Goal: Obtain resource: Obtain resource

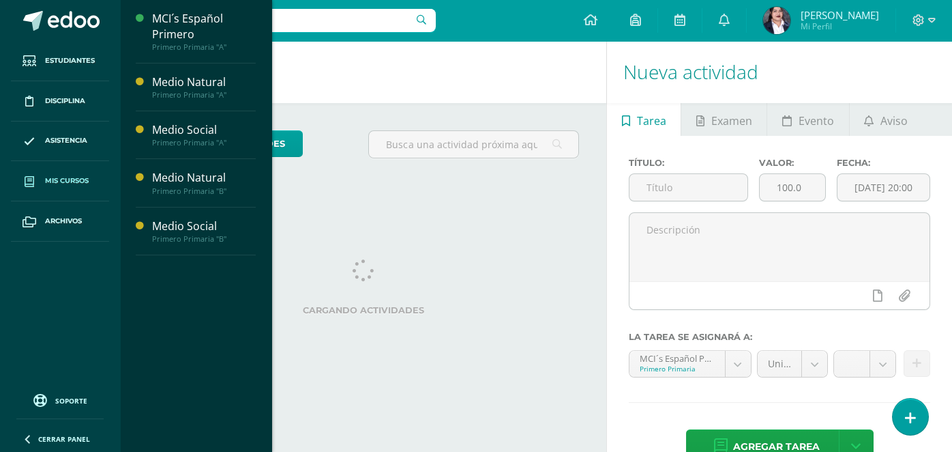
click at [60, 170] on link "Mis cursos" at bounding box center [60, 181] width 98 height 40
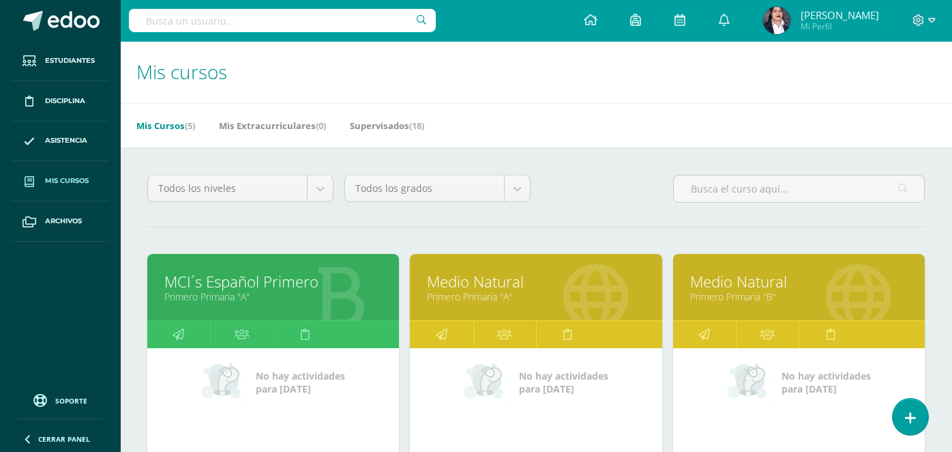
click at [579, 284] on link "Medio Natural" at bounding box center [536, 281] width 218 height 21
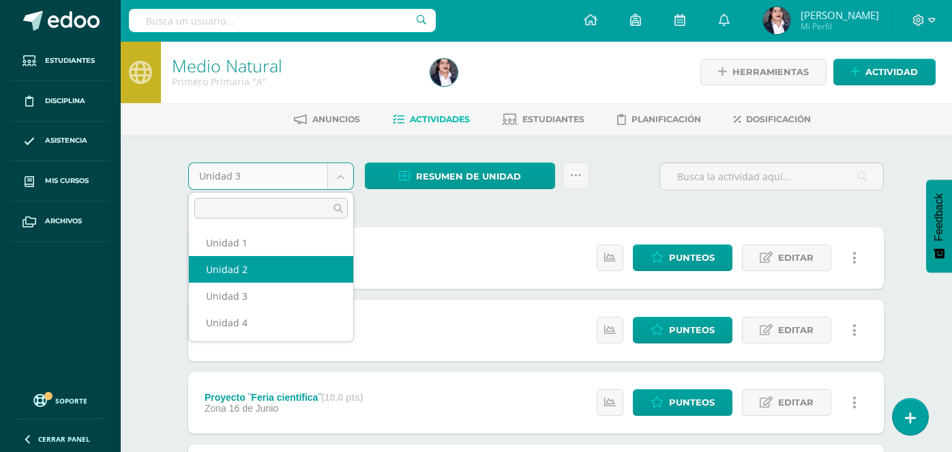
select select "Unidad 2"
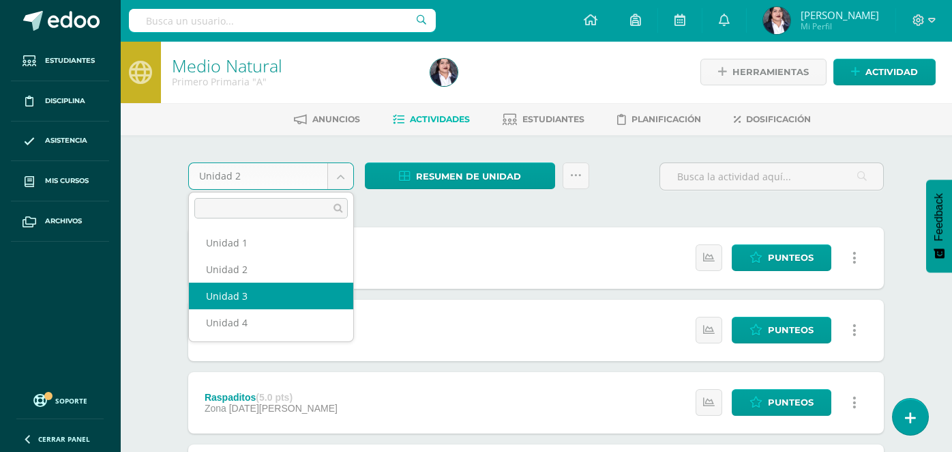
select select "Unidad 3"
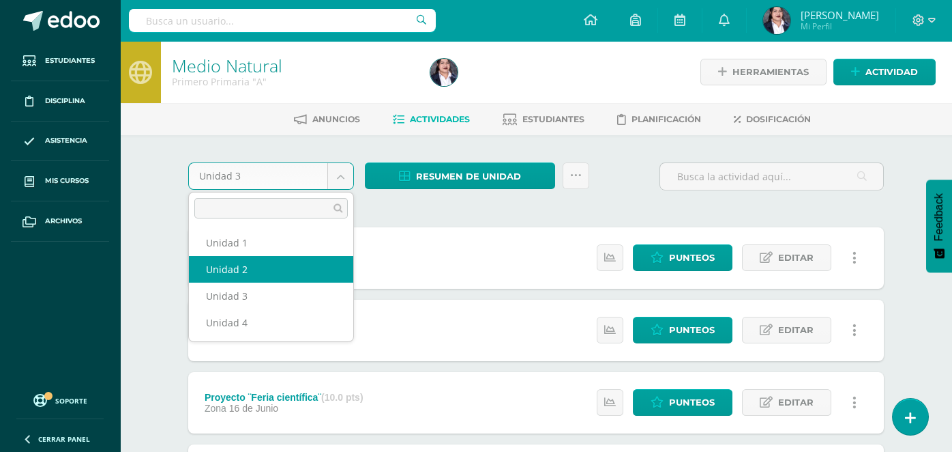
select select "Unidad 2"
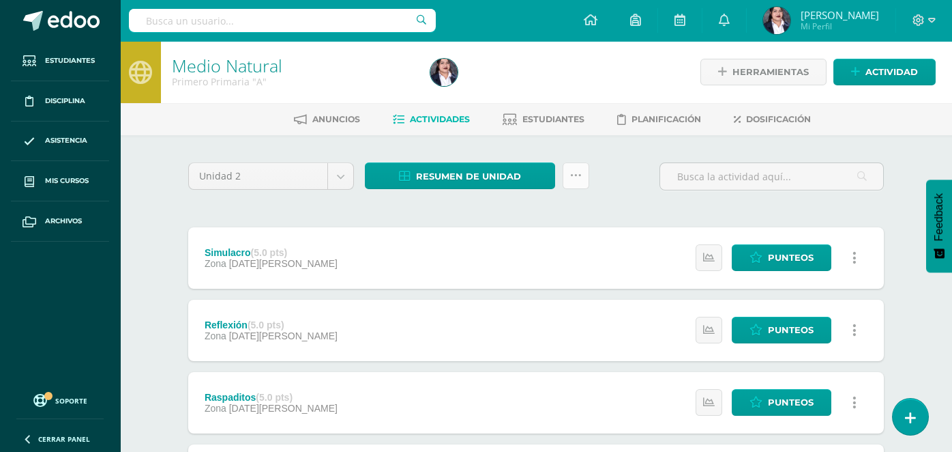
click at [570, 170] on icon at bounding box center [576, 176] width 12 height 12
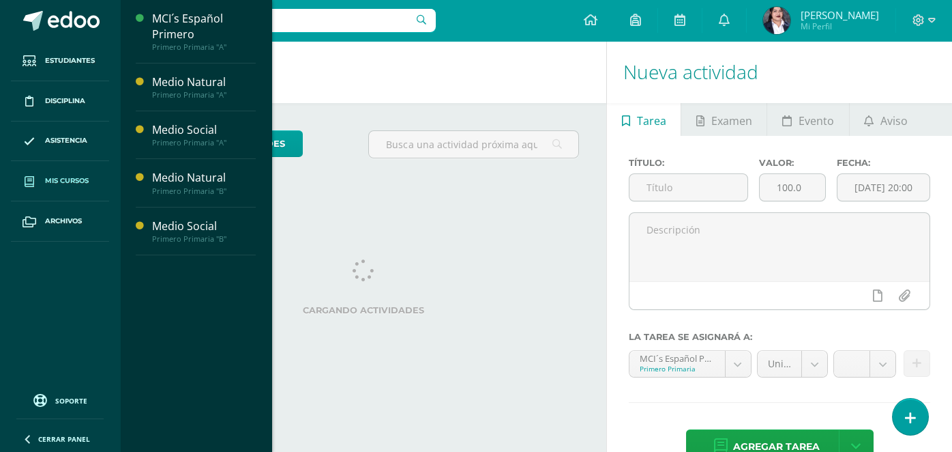
click at [83, 177] on span "Mis cursos" at bounding box center [67, 180] width 44 height 11
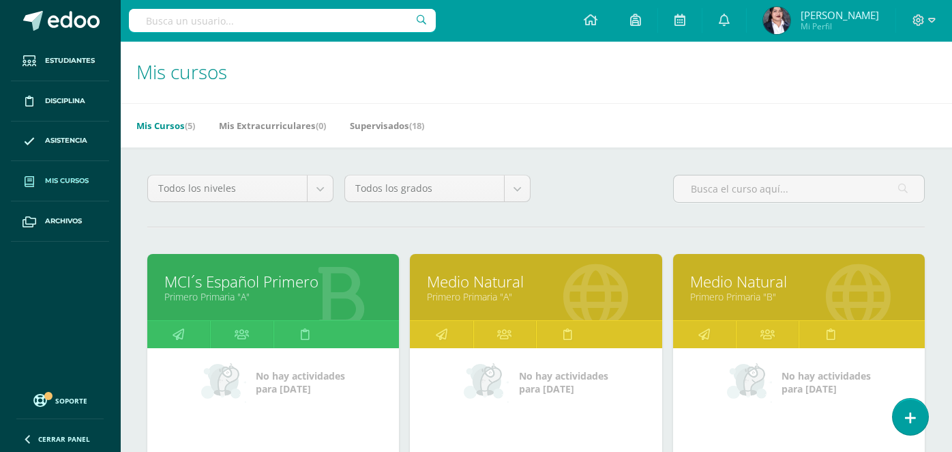
click at [576, 295] on link "Primero Primaria "A"" at bounding box center [536, 296] width 218 height 13
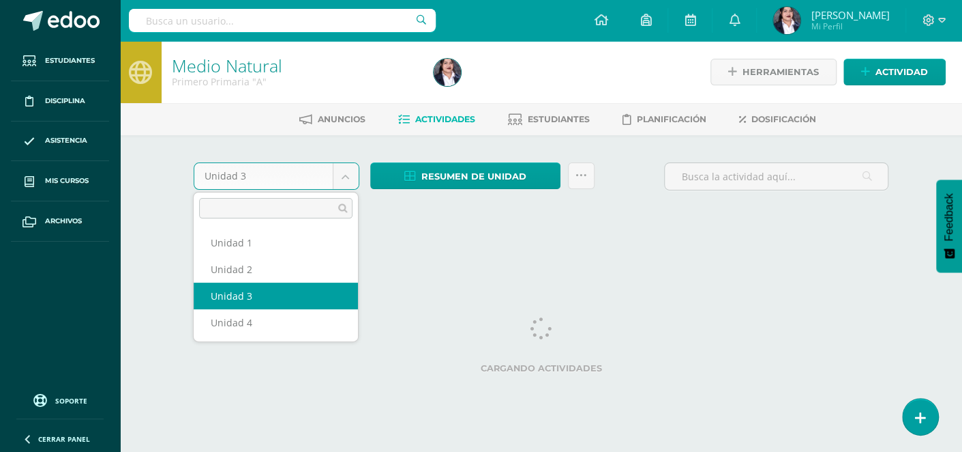
click at [349, 172] on body "Estudiantes Disciplina Asistencia Mis cursos Archivos Soporte Centro de ayuda Ú…" at bounding box center [481, 127] width 962 height 254
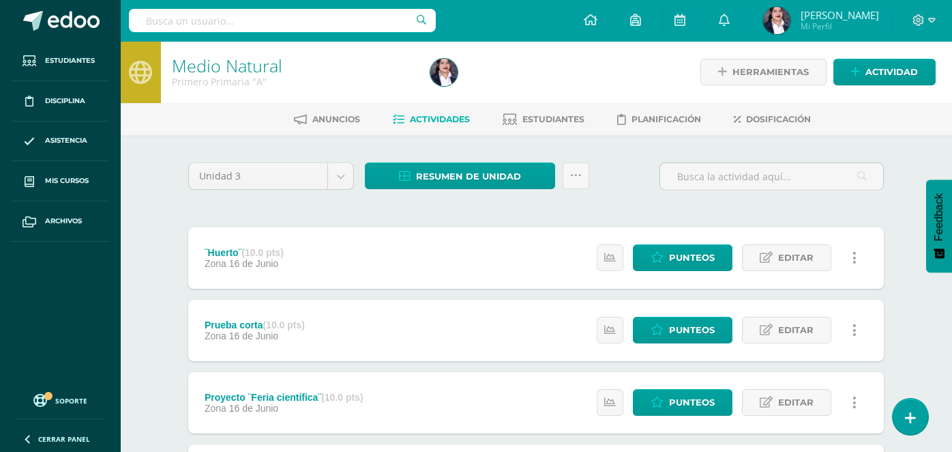
click at [578, 178] on icon at bounding box center [576, 176] width 12 height 12
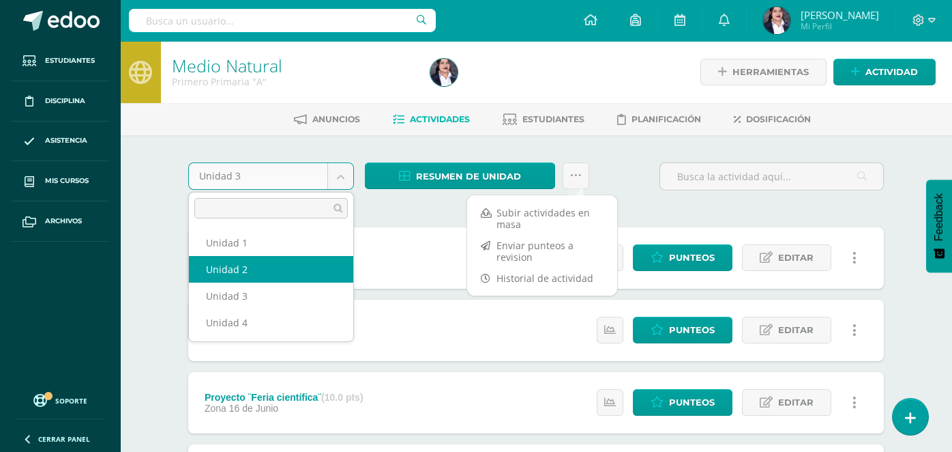
select select "Unidad 2"
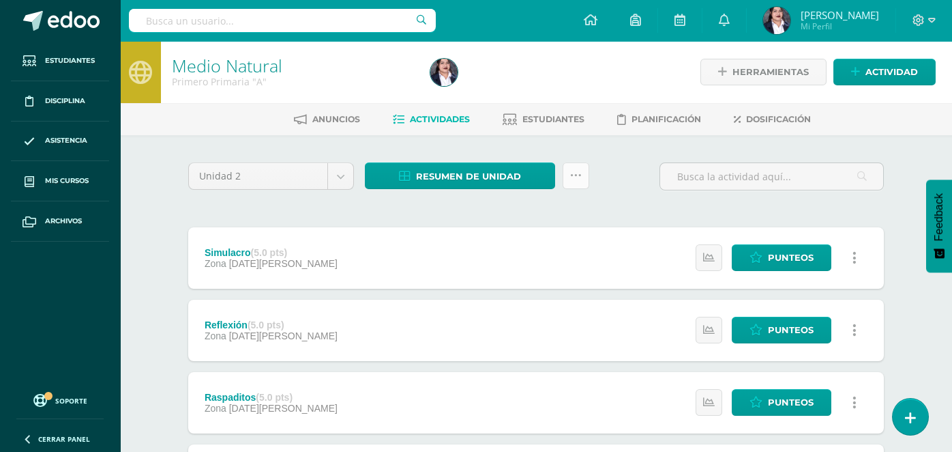
click at [587, 177] on link at bounding box center [576, 175] width 27 height 27
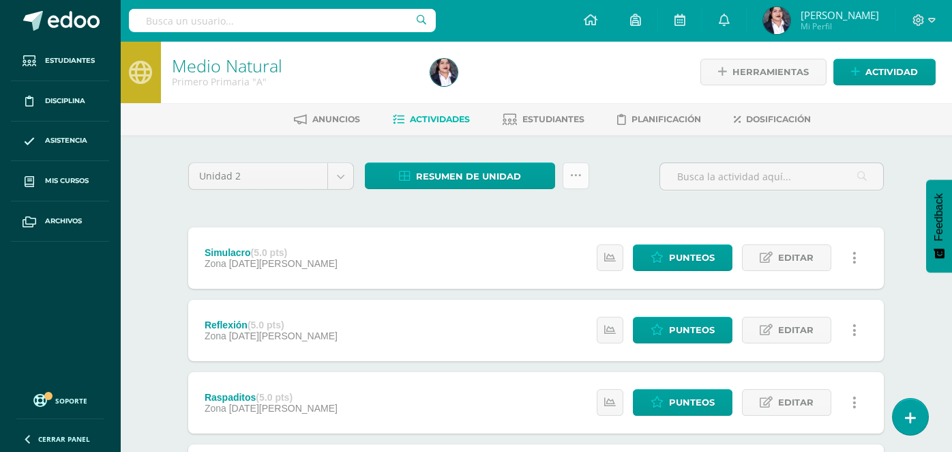
click at [577, 166] on link at bounding box center [576, 175] width 27 height 27
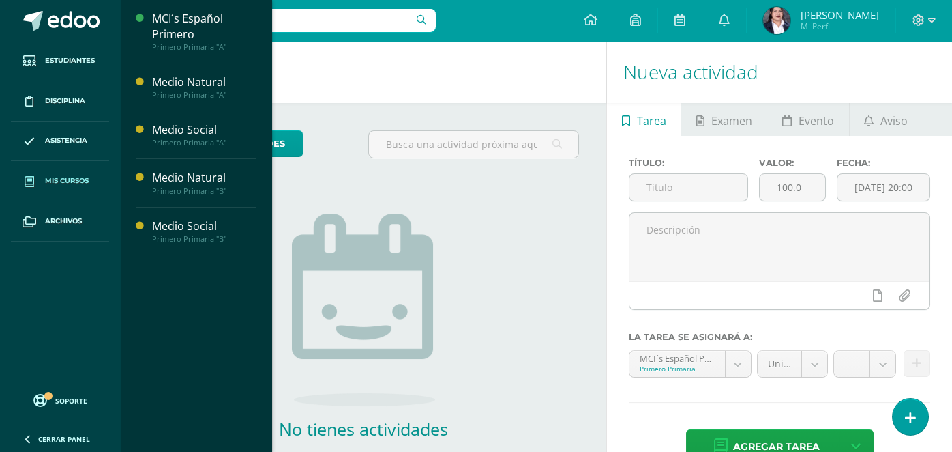
click at [38, 175] on span at bounding box center [29, 180] width 25 height 25
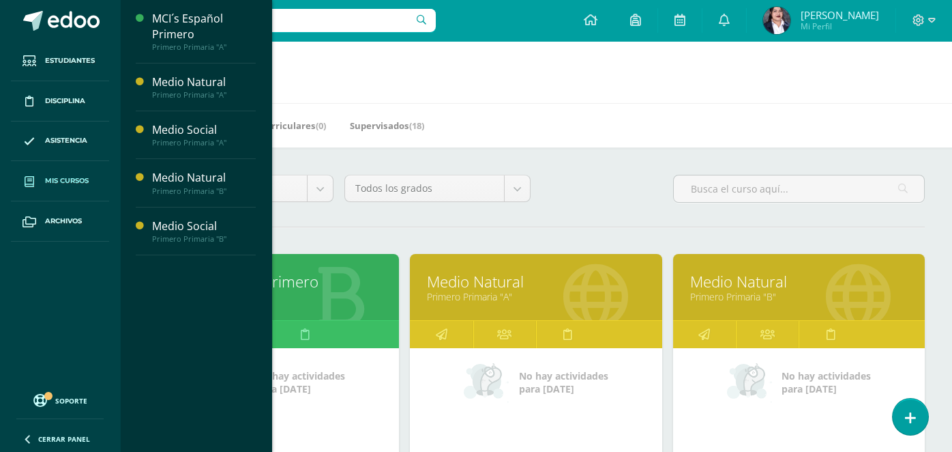
click at [557, 288] on link "Medio Natural" at bounding box center [536, 281] width 218 height 21
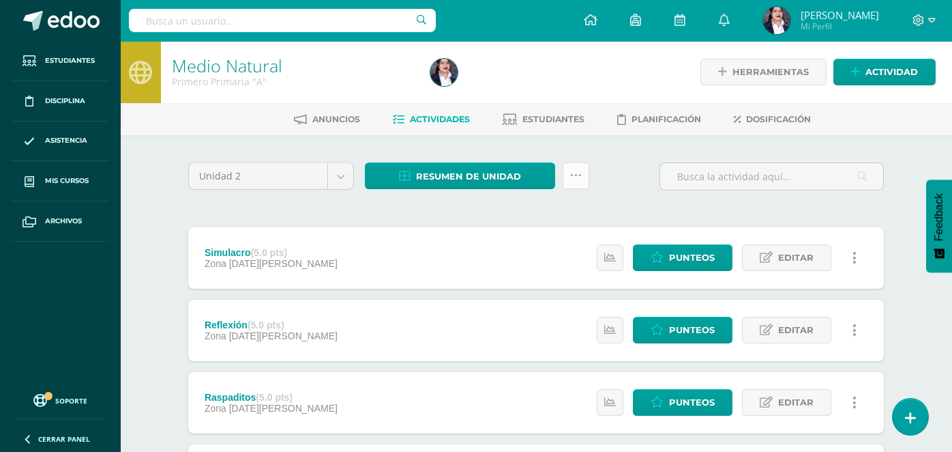
click at [578, 175] on icon at bounding box center [576, 176] width 12 height 12
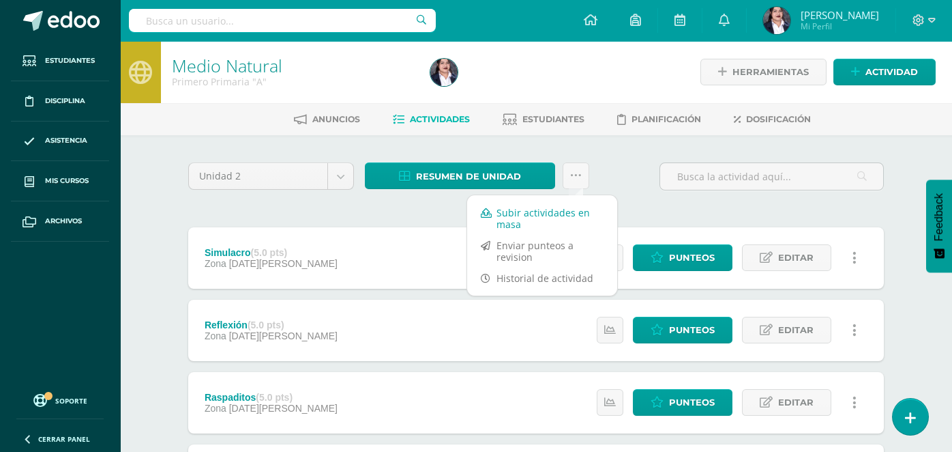
click at [537, 216] on link "Subir actividades en masa" at bounding box center [542, 218] width 150 height 33
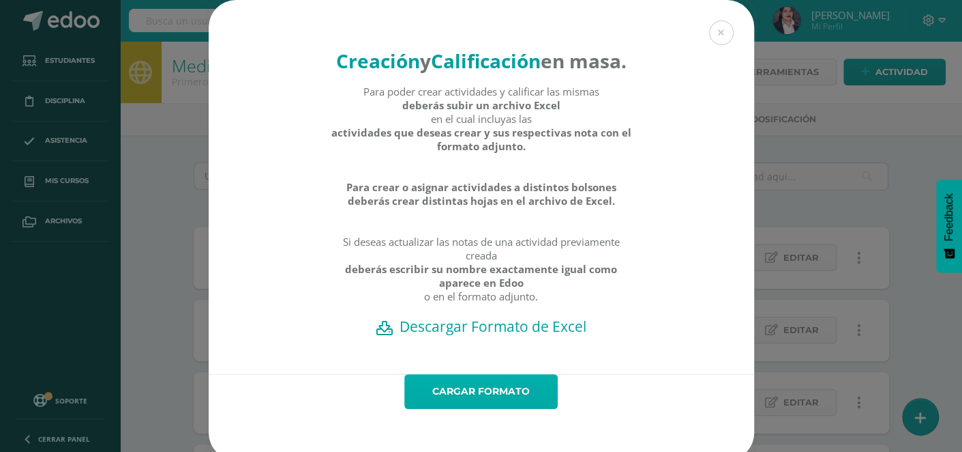
click at [461, 409] on link "Cargar formato" at bounding box center [480, 391] width 153 height 35
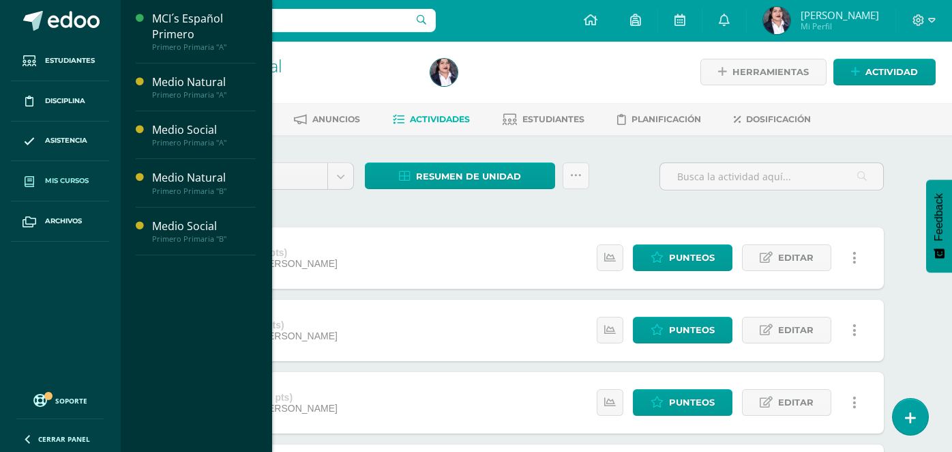
click at [83, 172] on link "Mis cursos" at bounding box center [60, 181] width 98 height 40
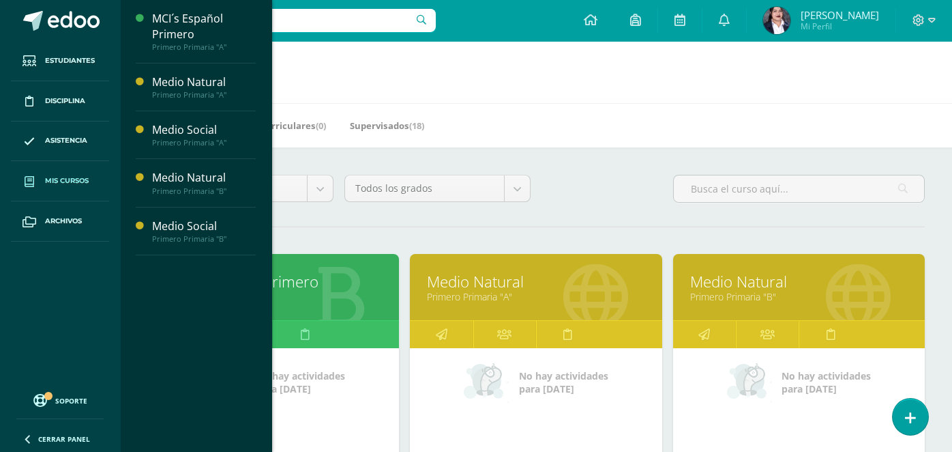
click at [814, 287] on link "Medio Natural" at bounding box center [799, 281] width 218 height 21
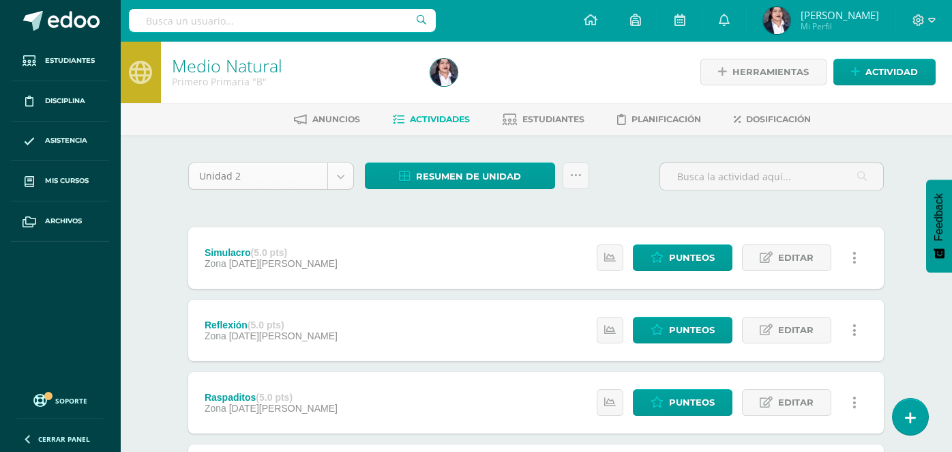
click at [572, 181] on link at bounding box center [576, 175] width 27 height 27
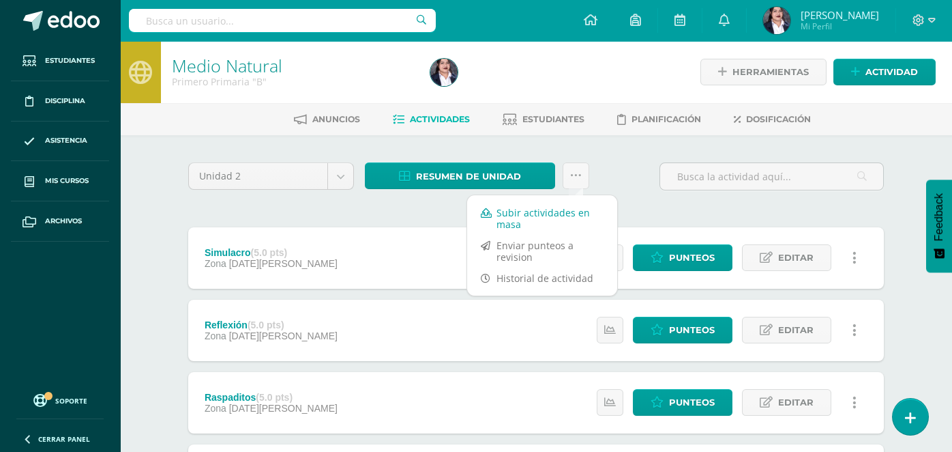
click at [530, 214] on link "Subir actividades en masa" at bounding box center [542, 218] width 150 height 33
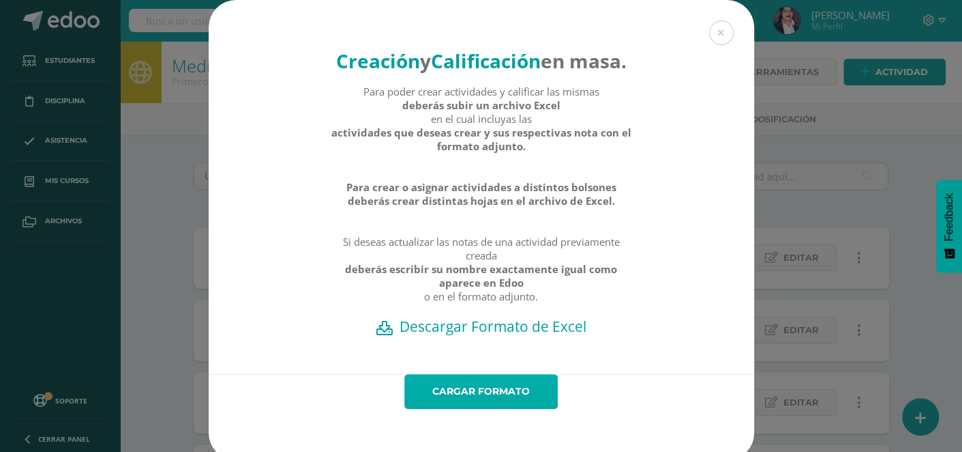
click at [426, 409] on link "Cargar formato" at bounding box center [480, 391] width 153 height 35
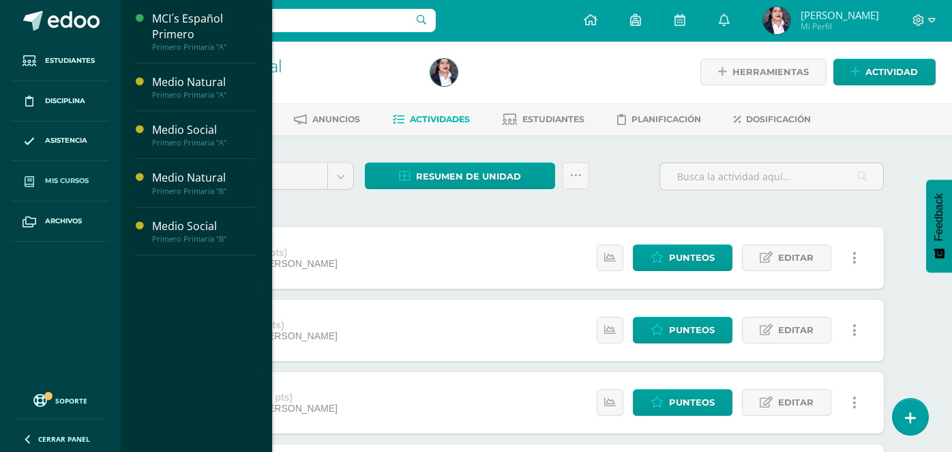
click at [69, 177] on span "Mis cursos" at bounding box center [67, 180] width 44 height 11
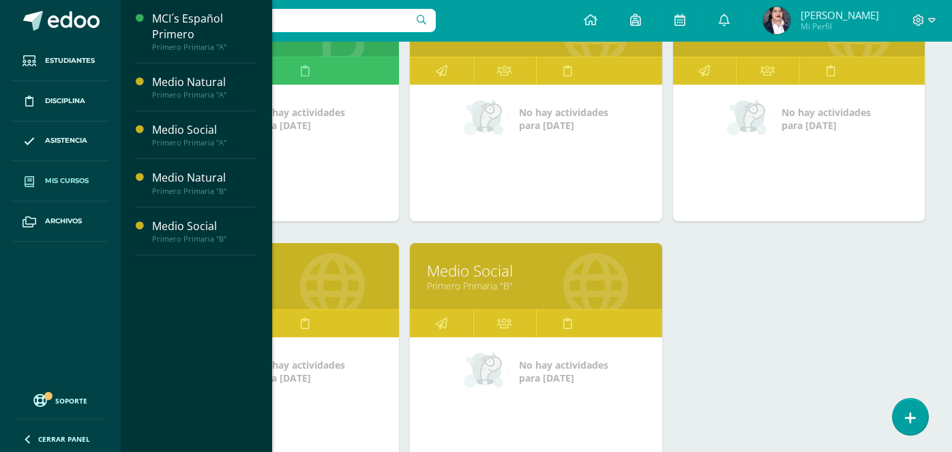
scroll to position [263, 0]
click at [350, 271] on link "Medio Social" at bounding box center [273, 270] width 218 height 21
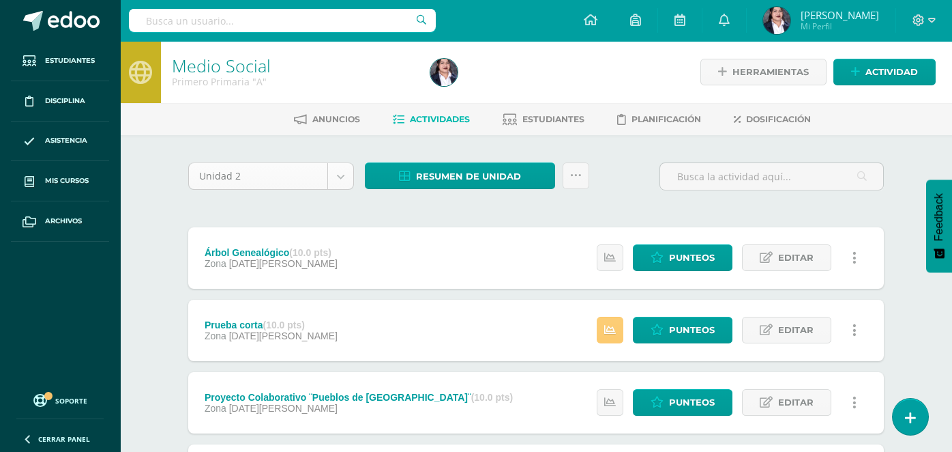
click at [581, 175] on link at bounding box center [576, 175] width 27 height 27
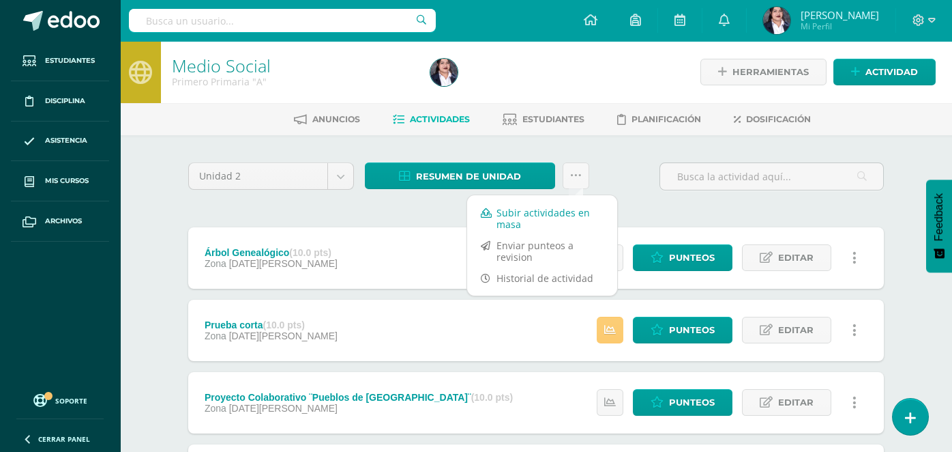
click at [542, 211] on link "Subir actividades en masa" at bounding box center [542, 218] width 150 height 33
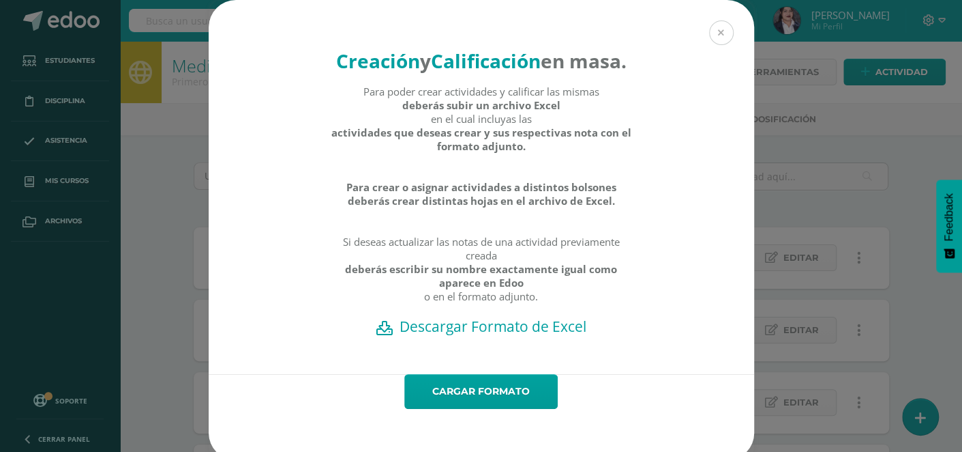
click at [719, 31] on button at bounding box center [721, 32] width 25 height 25
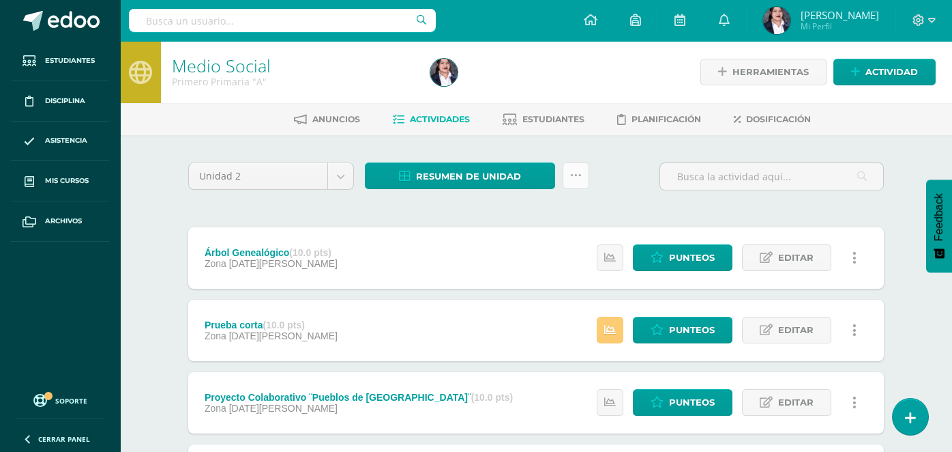
click at [570, 170] on icon at bounding box center [576, 176] width 12 height 12
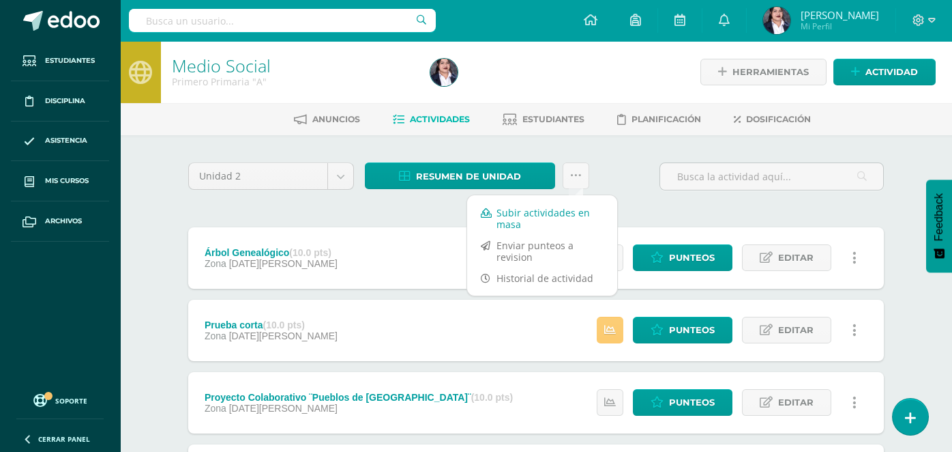
click at [554, 205] on link "Subir actividades en masa" at bounding box center [542, 218] width 150 height 33
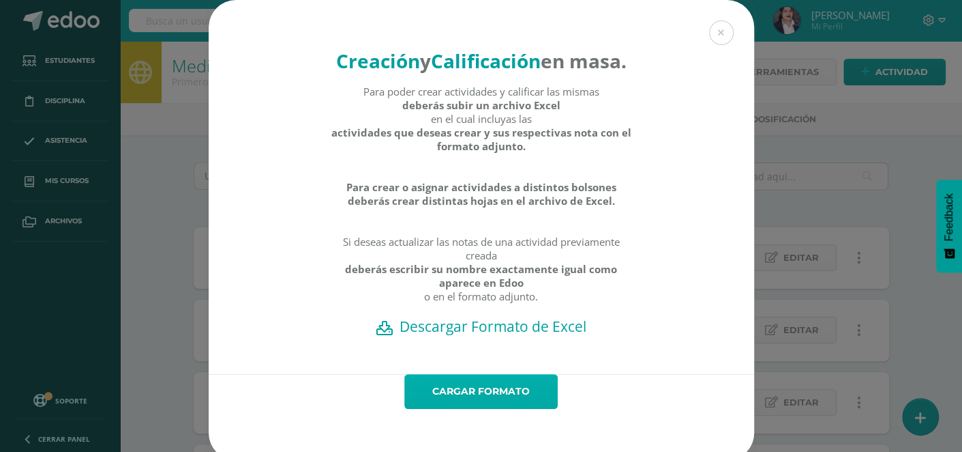
click at [453, 409] on link "Cargar formato" at bounding box center [480, 391] width 153 height 35
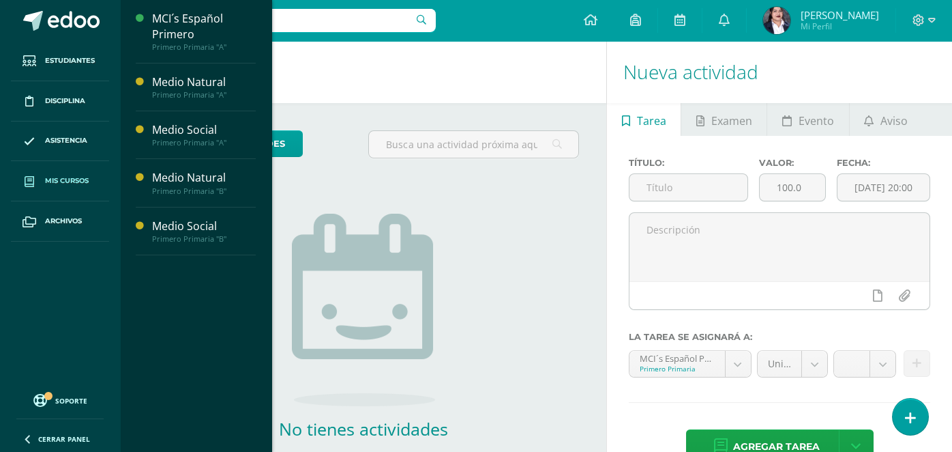
click at [85, 171] on link "Mis cursos" at bounding box center [60, 181] width 98 height 40
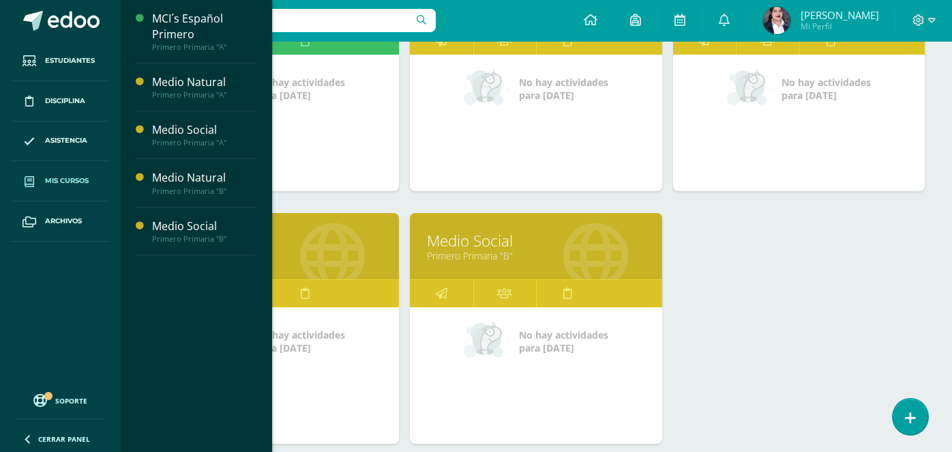
scroll to position [297, 0]
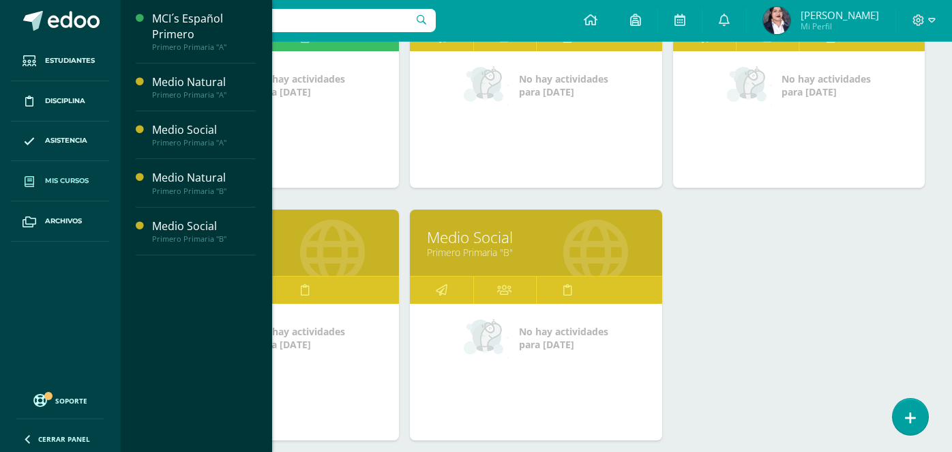
click at [354, 246] on link "Primero Primaria "A"" at bounding box center [273, 252] width 218 height 13
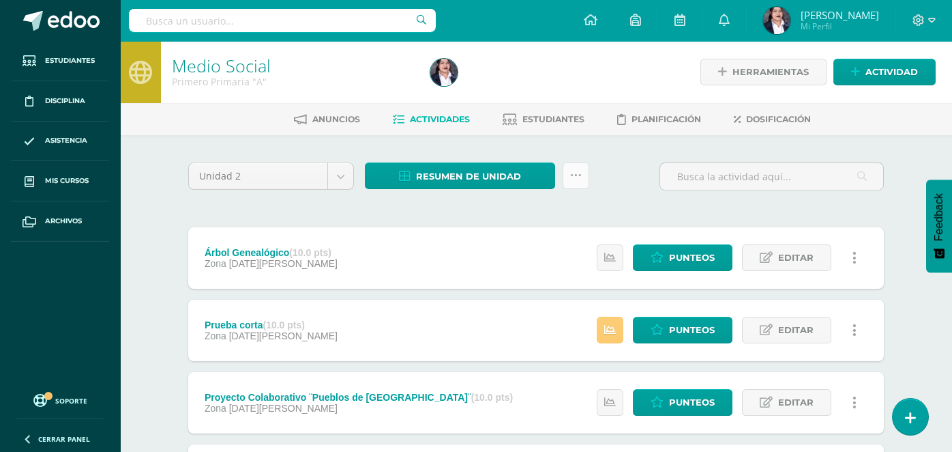
click at [570, 174] on icon at bounding box center [576, 176] width 12 height 12
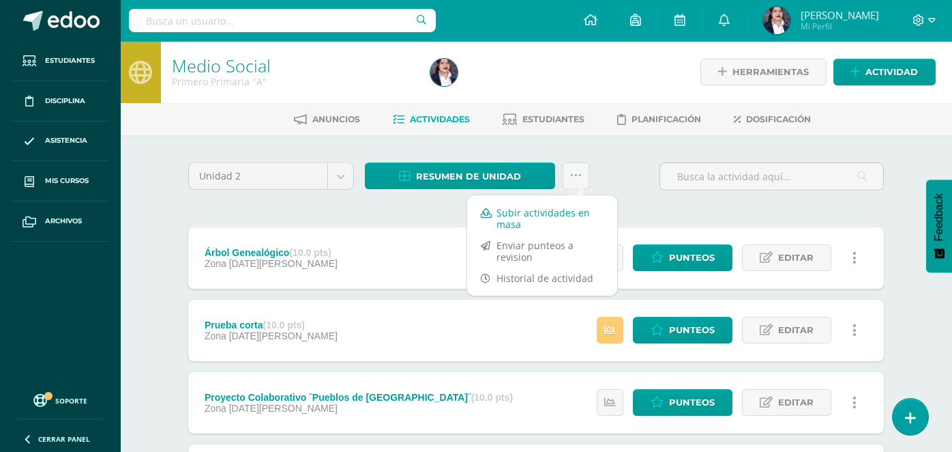
click at [559, 213] on link "Subir actividades en masa" at bounding box center [542, 218] width 150 height 33
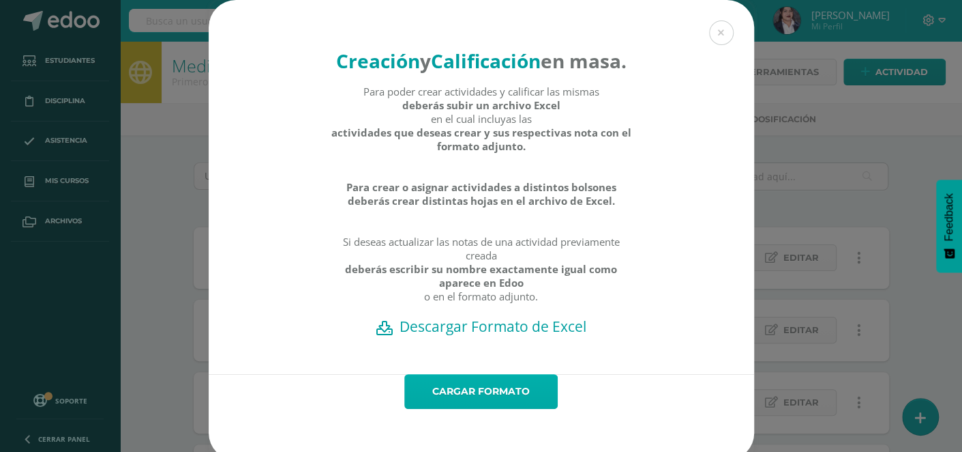
click at [475, 409] on link "Cargar formato" at bounding box center [480, 391] width 153 height 35
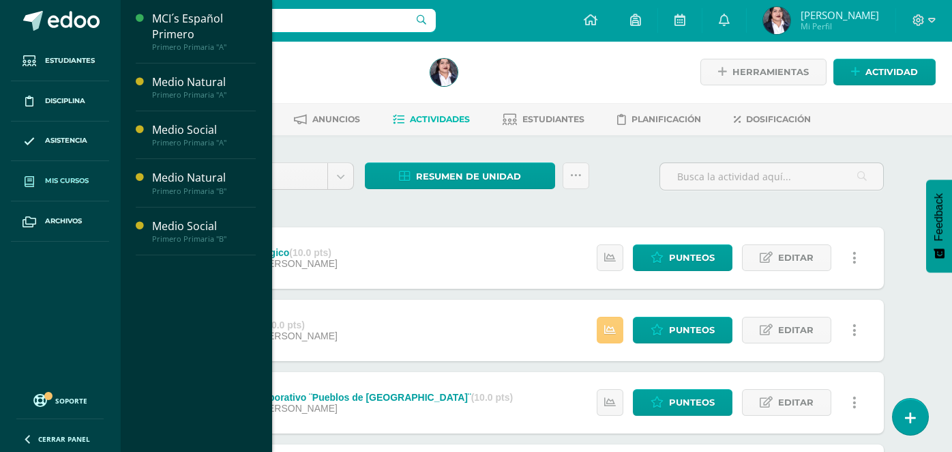
click at [53, 170] on link "Mis cursos" at bounding box center [60, 181] width 98 height 40
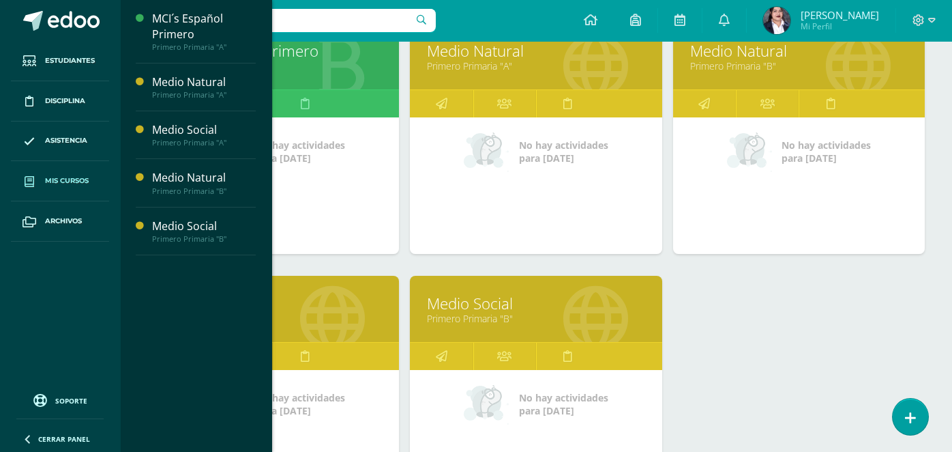
scroll to position [233, 0]
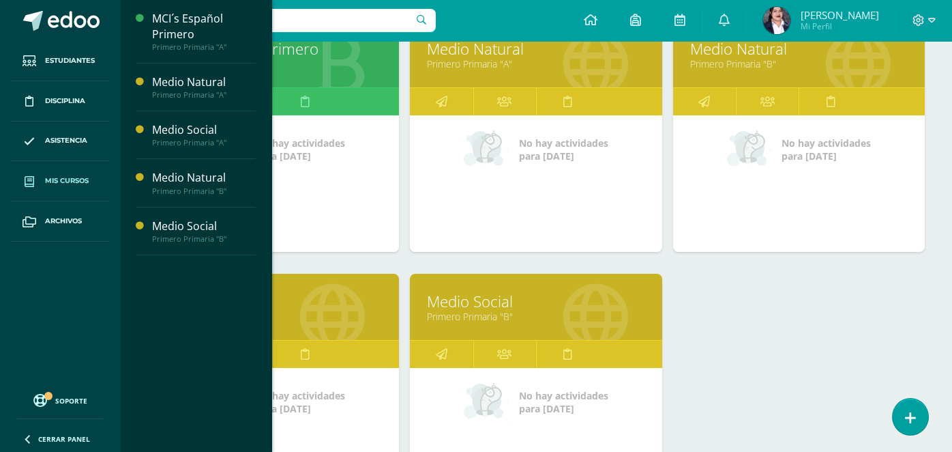
click at [507, 313] on link "Primero Primaria "B"" at bounding box center [536, 316] width 218 height 13
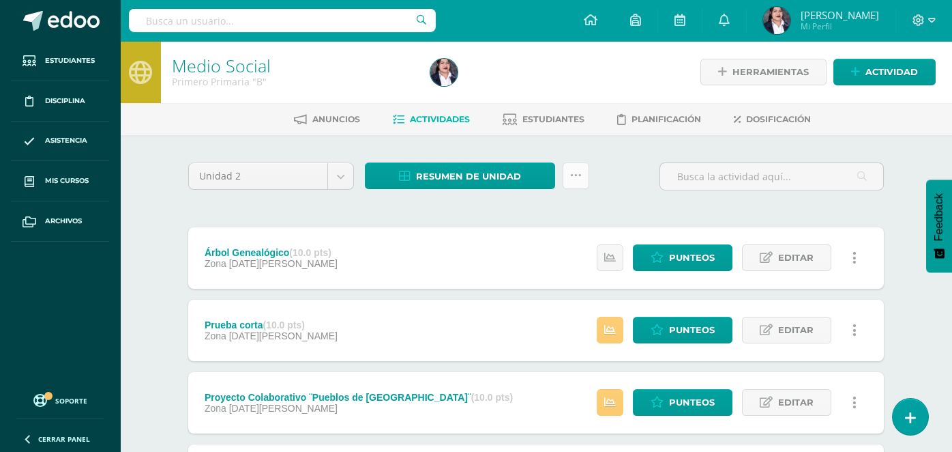
click at [582, 173] on link at bounding box center [576, 175] width 27 height 27
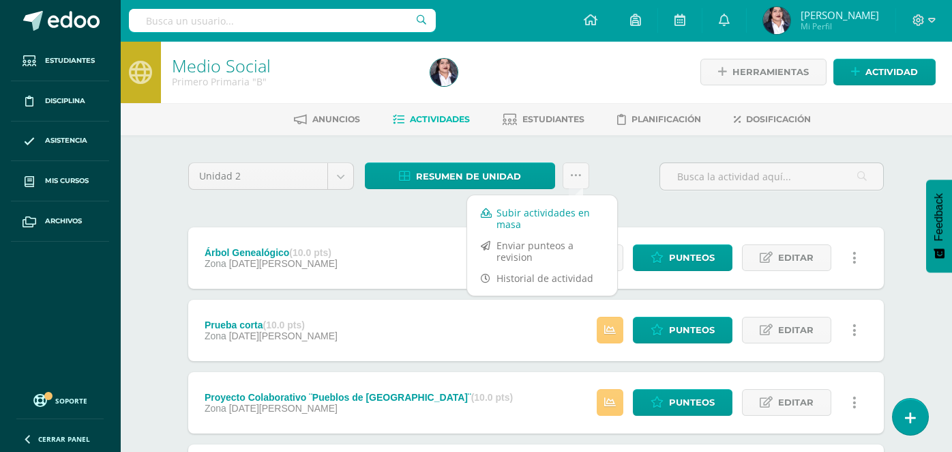
click at [526, 209] on link "Subir actividades en masa" at bounding box center [542, 218] width 150 height 33
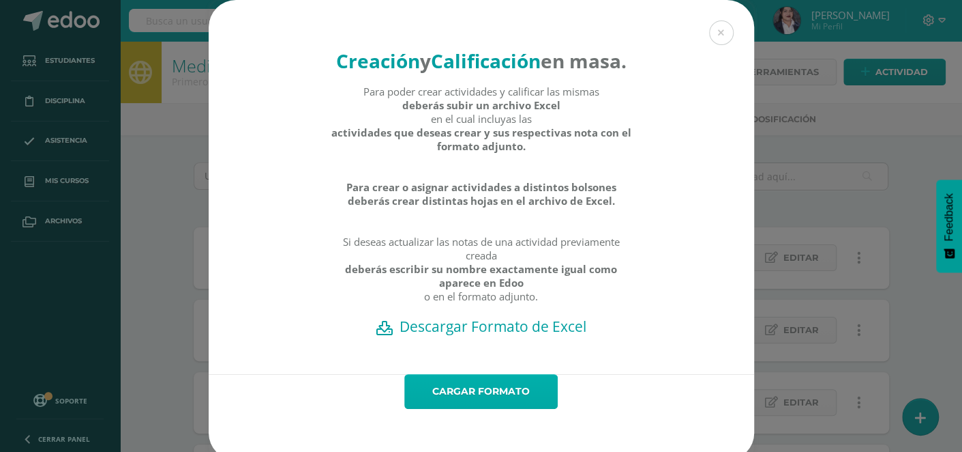
click at [479, 409] on link "Cargar formato" at bounding box center [480, 391] width 153 height 35
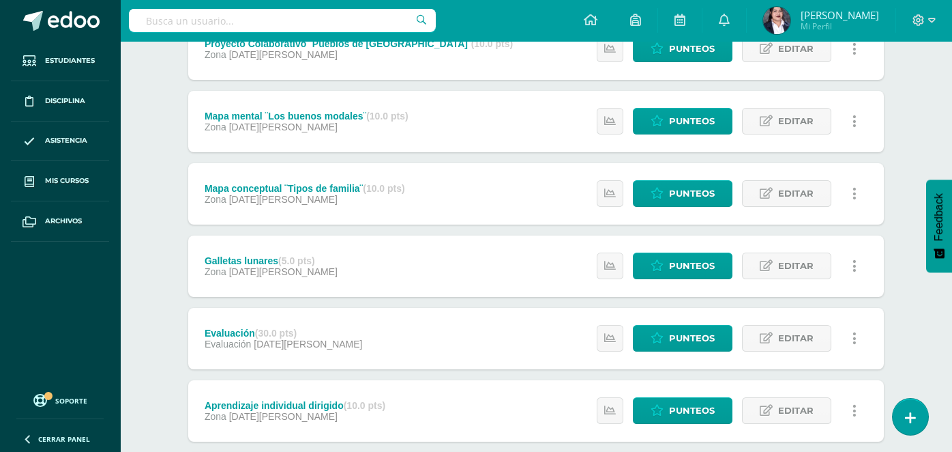
scroll to position [505, 0]
